Goal: Task Accomplishment & Management: Manage account settings

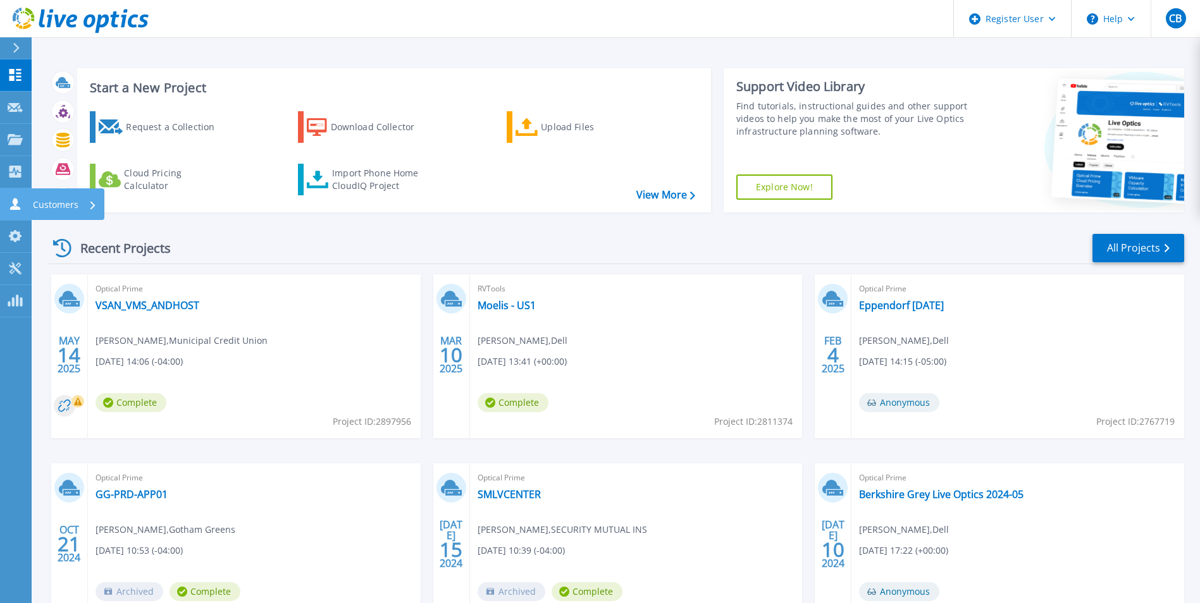
click at [15, 210] on icon at bounding box center [15, 204] width 10 height 12
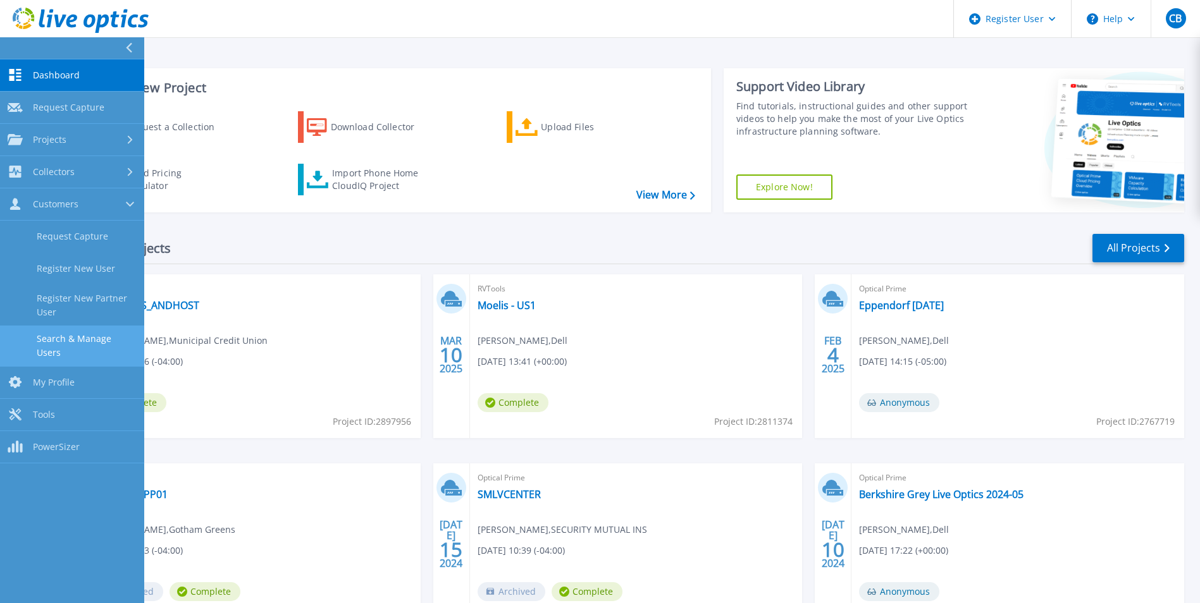
click at [85, 346] on link "Search & Manage Users" at bounding box center [72, 346] width 144 height 40
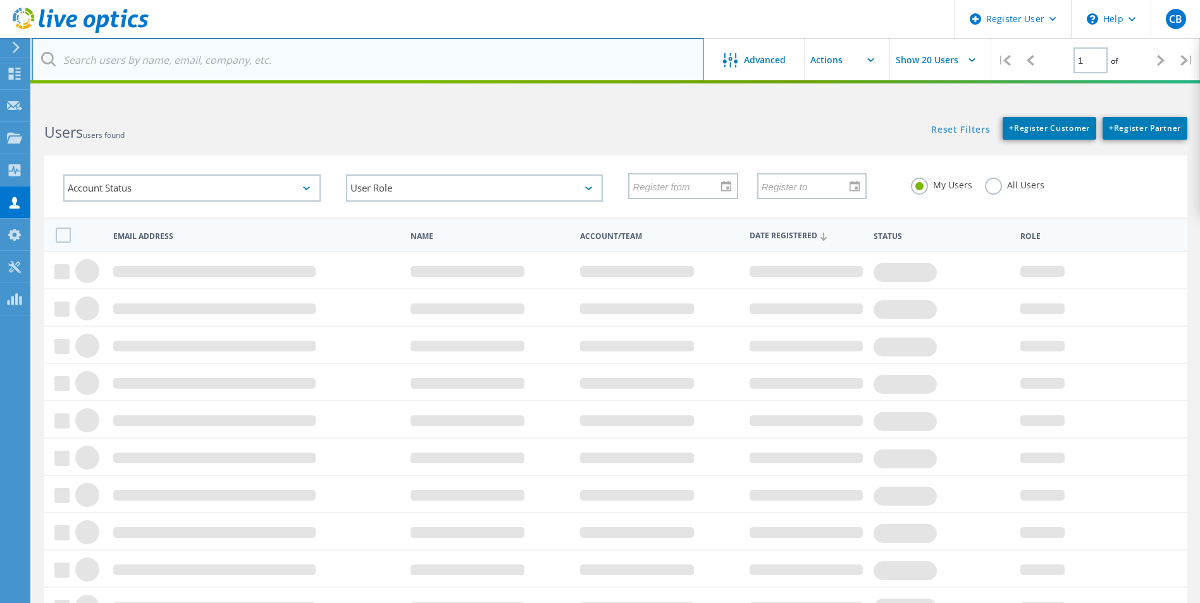
click at [182, 71] on input "text" at bounding box center [368, 60] width 672 height 44
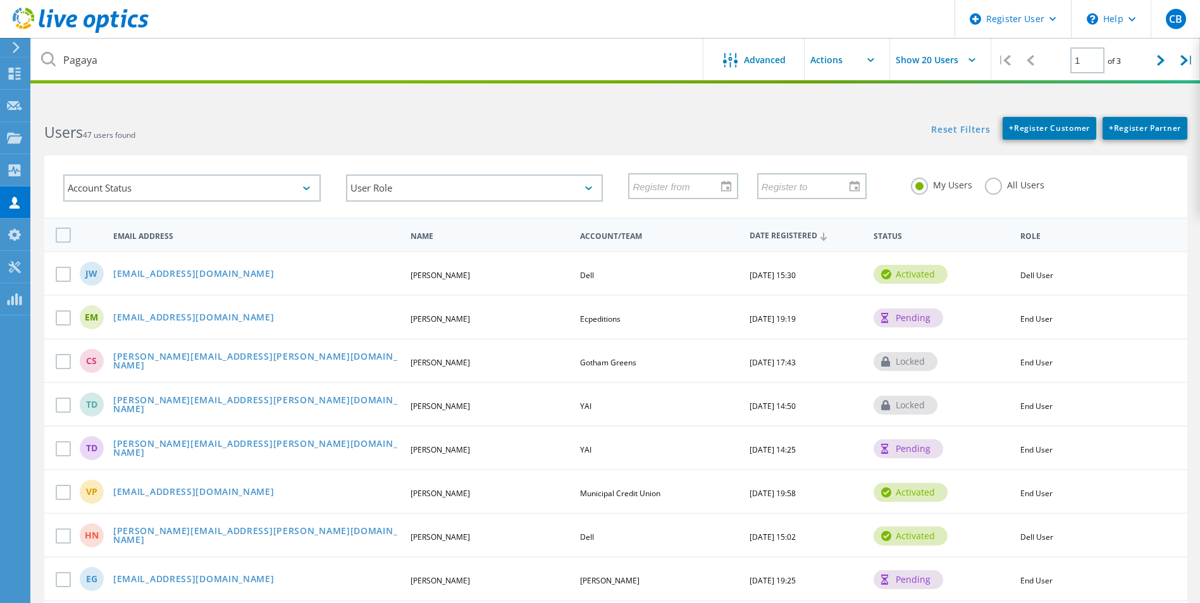
click at [999, 190] on label "All Users" at bounding box center [1014, 184] width 59 height 12
click at [0, 0] on input "All Users" at bounding box center [0, 0] width 0 height 0
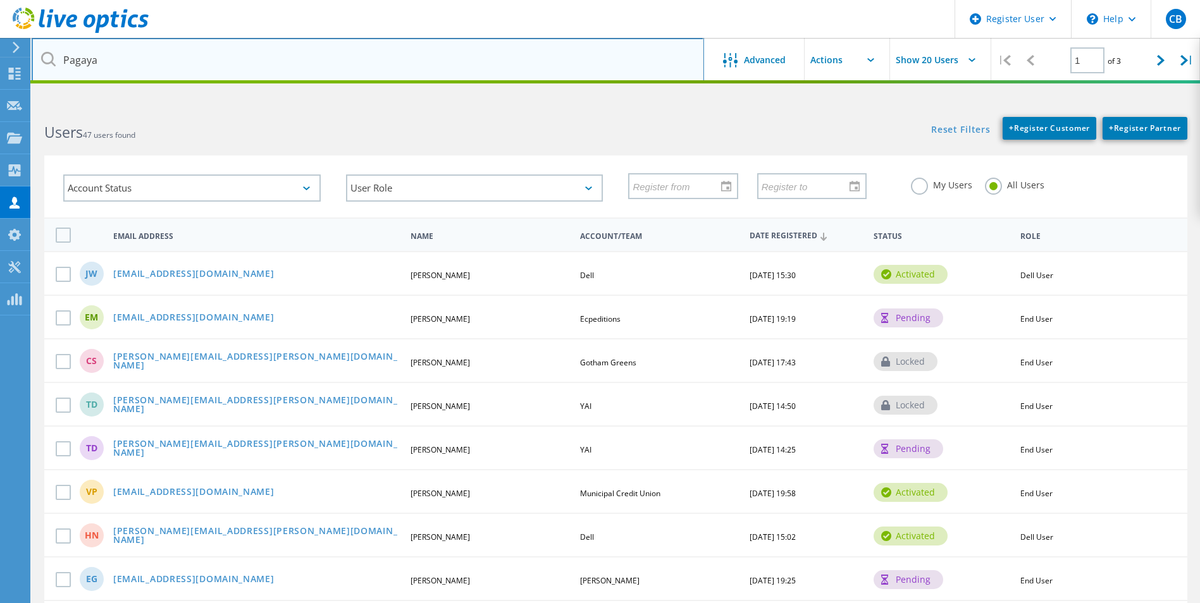
click at [392, 59] on input "Pagaya" at bounding box center [368, 60] width 672 height 44
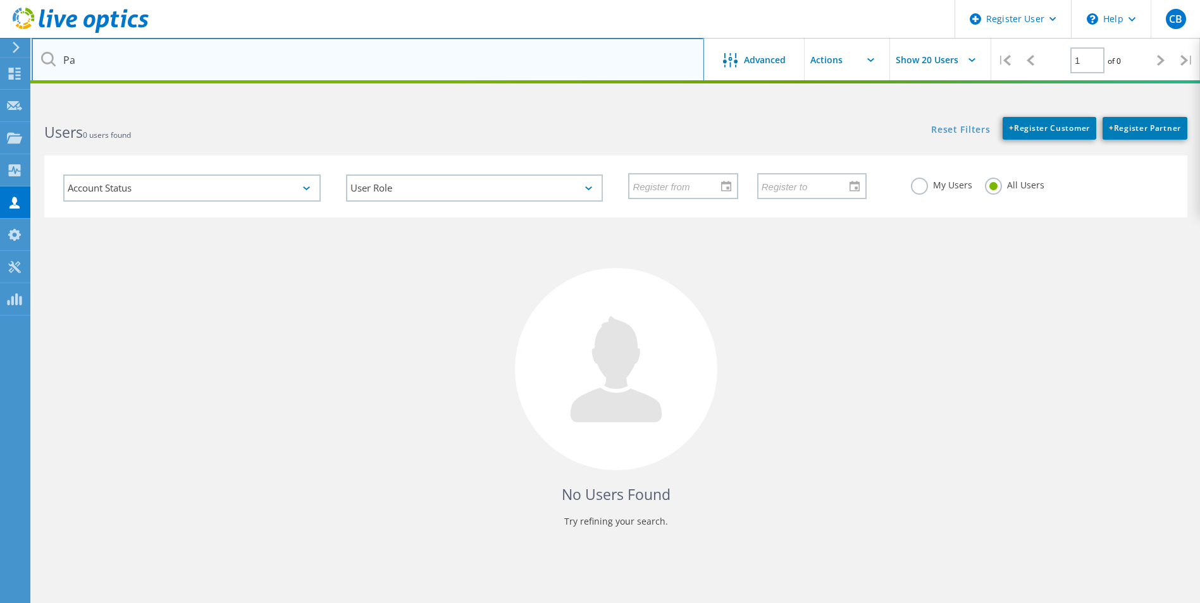
type input "P"
type input "@pagaya.com"
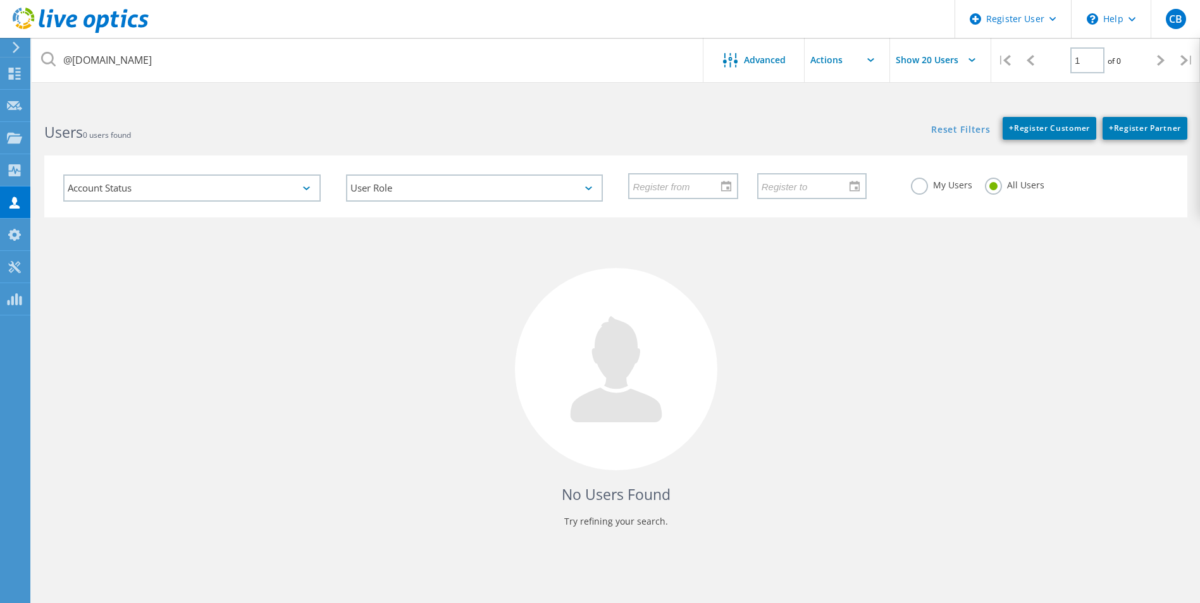
click at [948, 195] on div "My Users" at bounding box center [941, 187] width 61 height 18
click at [949, 186] on label "My Users" at bounding box center [941, 184] width 61 height 12
click at [0, 0] on input "My Users" at bounding box center [0, 0] width 0 height 0
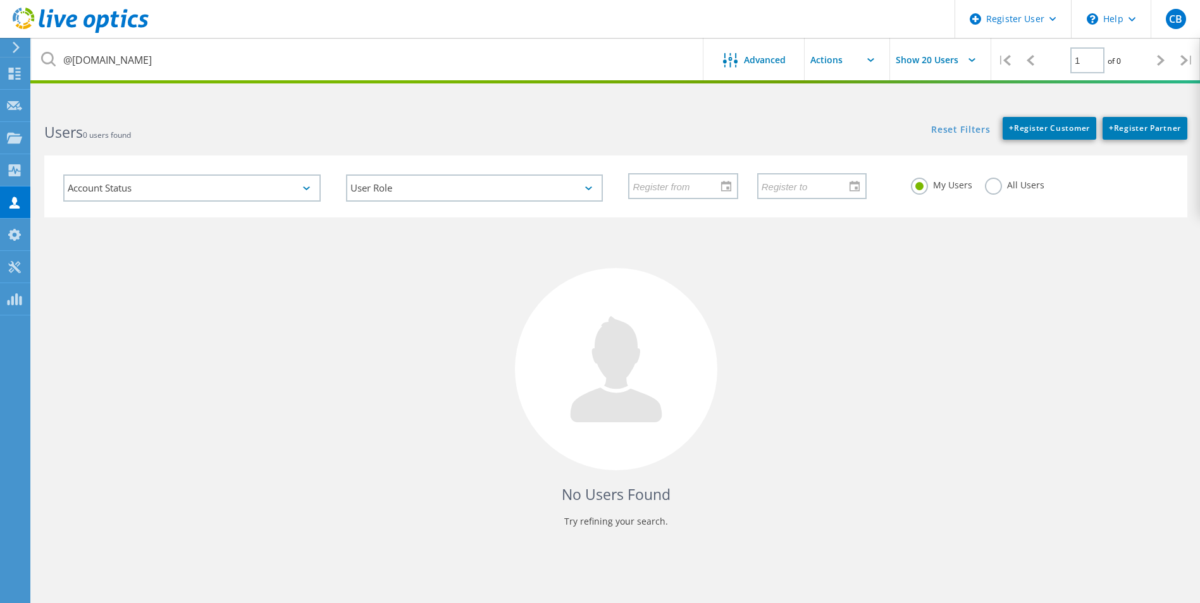
click at [985, 183] on label "All Users" at bounding box center [1014, 184] width 59 height 12
click at [0, 0] on input "All Users" at bounding box center [0, 0] width 0 height 0
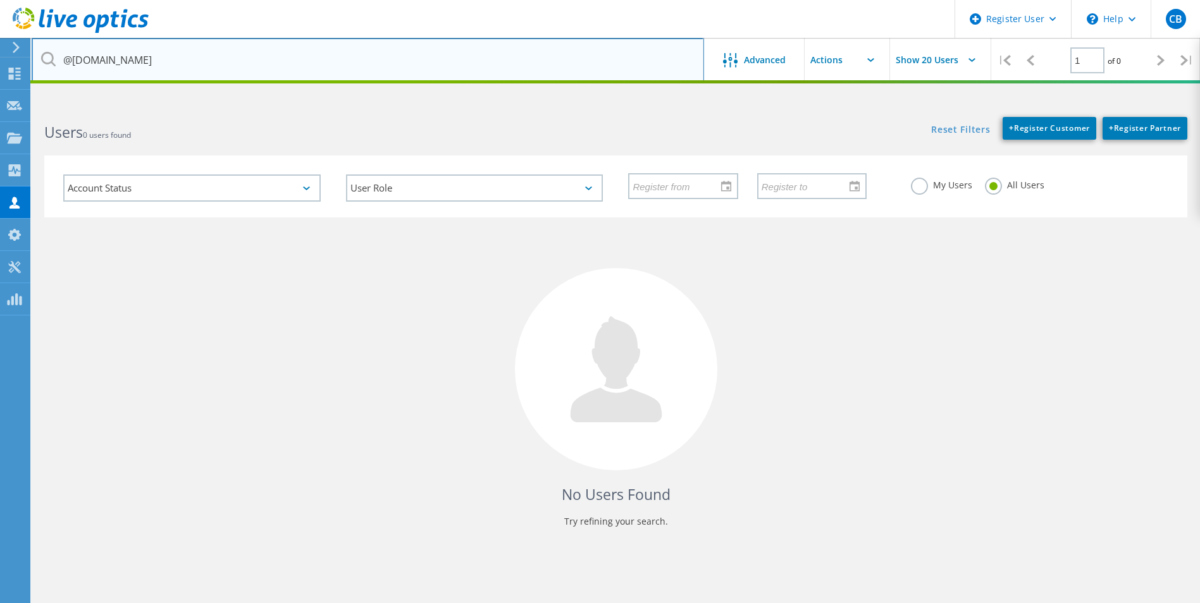
click at [170, 68] on input "@pagaya.com" at bounding box center [368, 60] width 672 height 44
